Goal: Task Accomplishment & Management: Manage account settings

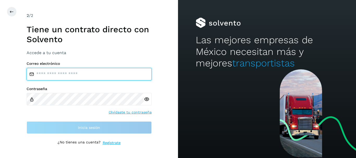
click at [45, 74] on input "email" at bounding box center [89, 74] width 125 height 13
type input "**********"
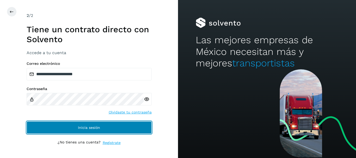
click at [87, 129] on span "Inicia sesión" at bounding box center [89, 128] width 22 height 4
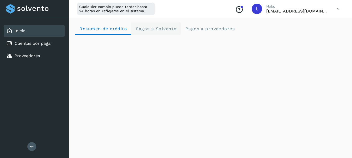
click at [160, 28] on span "Pagos a Solvento" at bounding box center [156, 28] width 41 height 5
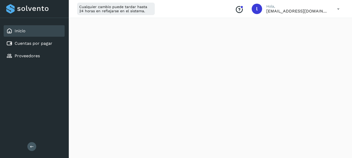
scroll to position [52, 0]
click at [30, 146] on icon at bounding box center [32, 147] width 4 height 4
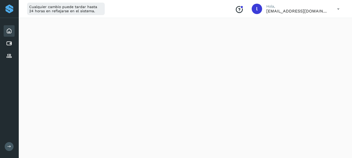
scroll to position [0, 0]
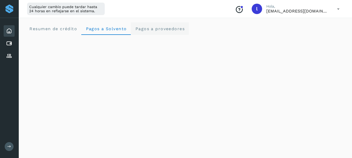
click at [162, 29] on span "Pagos a proveedores" at bounding box center [160, 28] width 50 height 5
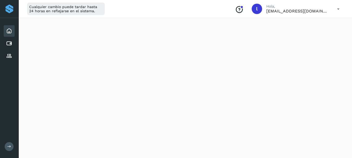
scroll to position [215, 0]
click at [9, 148] on icon at bounding box center [9, 147] width 4 height 4
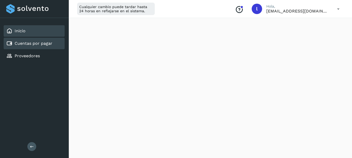
click at [33, 44] on link "Cuentas por pagar" at bounding box center [34, 43] width 38 height 5
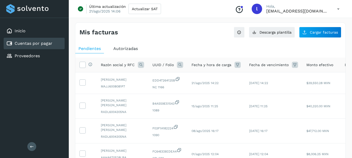
click at [339, 8] on icon at bounding box center [338, 9] width 11 height 11
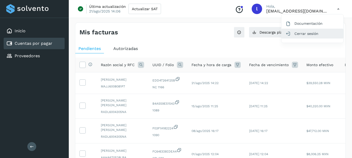
click at [301, 33] on div "Cerrar sesión" at bounding box center [313, 34] width 62 height 10
